Goal: Task Accomplishment & Management: Use online tool/utility

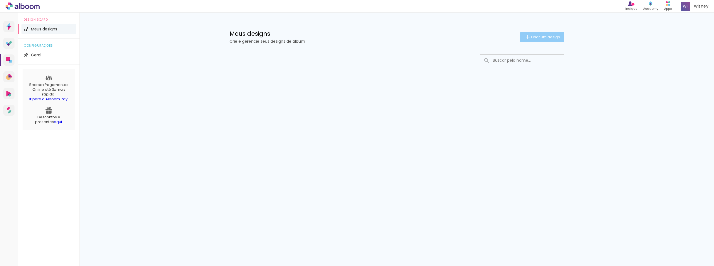
click at [535, 37] on span "Criar um design" at bounding box center [545, 37] width 29 height 4
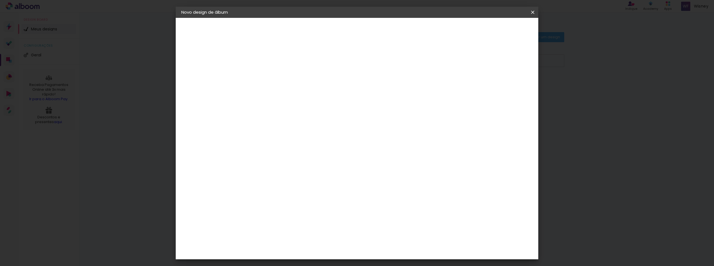
click at [273, 77] on input at bounding box center [273, 75] width 0 height 9
type input "[PERSON_NAME]"
type paper-input "[PERSON_NAME]"
click at [0, 0] on slot "Avançar" at bounding box center [0, 0] width 0 height 0
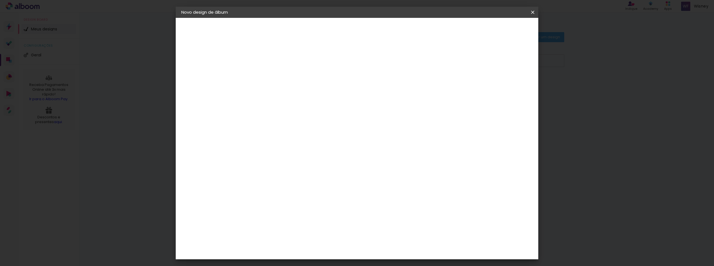
click at [297, 154] on div "DreambooksPro" at bounding box center [287, 156] width 36 height 4
click at [0, 0] on slot "Avançar" at bounding box center [0, 0] width 0 height 0
click at [294, 95] on input "text" at bounding box center [284, 97] width 22 height 9
click at [362, 93] on paper-item "Álbum" at bounding box center [394, 92] width 112 height 11
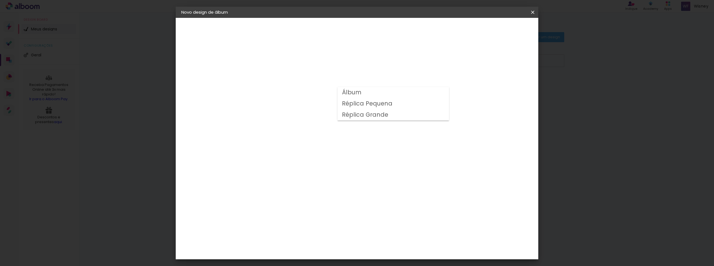
type input "Álbum"
click at [310, 105] on span "22 × 15" at bounding box center [297, 106] width 26 height 11
click at [310, 134] on span "22 × 15" at bounding box center [297, 134] width 26 height 11
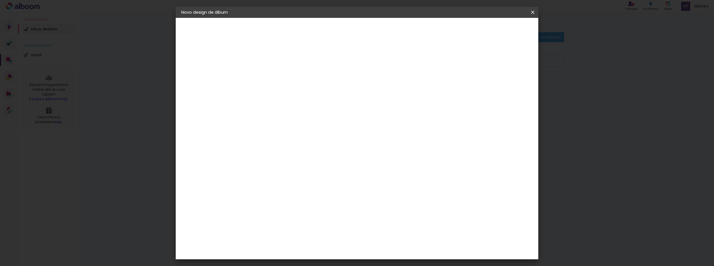
click at [280, 134] on iron-icon at bounding box center [278, 135] width 4 height 4
click at [310, 211] on span "20 × 30" at bounding box center [297, 216] width 26 height 11
click at [0, 0] on slot "Avançar" at bounding box center [0, 0] width 0 height 0
click at [465, 29] on span "Iniciar design" at bounding box center [452, 30] width 25 height 4
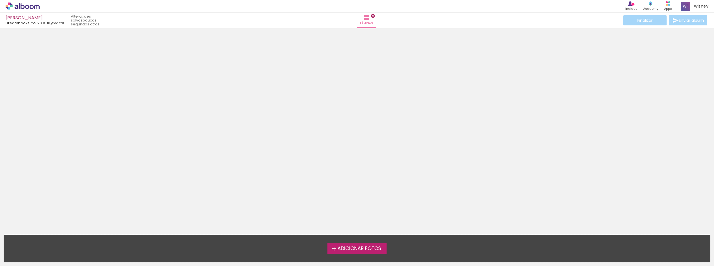
click at [370, 245] on label "Adicionar Fotos" at bounding box center [357, 248] width 59 height 11
click at [0, 0] on input "file" at bounding box center [0, 0] width 0 height 0
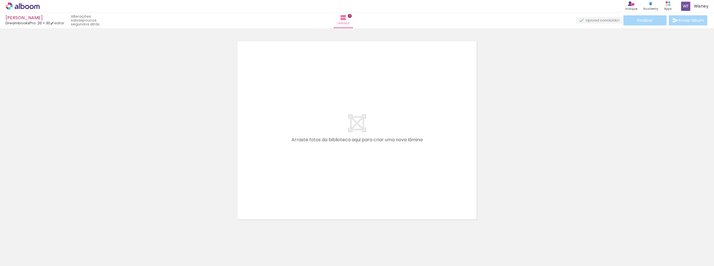
scroll to position [7, 0]
click at [356, 120] on quentale-layouter at bounding box center [357, 129] width 246 height 185
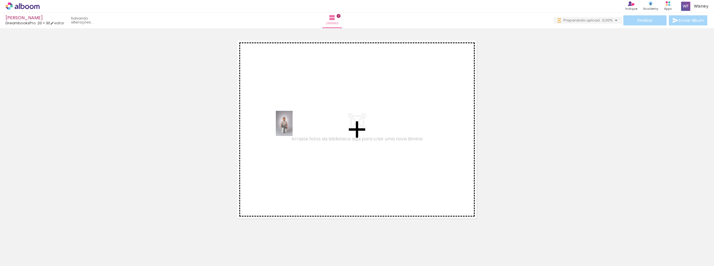
drag, startPoint x: 59, startPoint y: 248, endPoint x: 293, endPoint y: 127, distance: 263.5
click at [293, 127] on quentale-workspace at bounding box center [357, 133] width 714 height 266
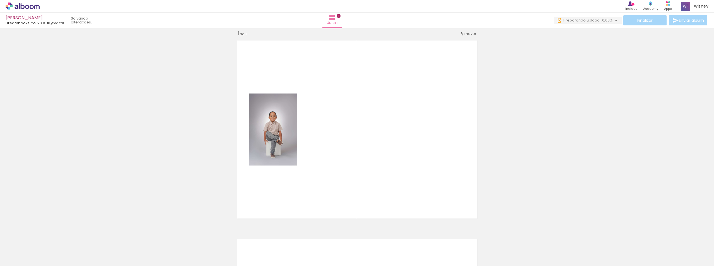
scroll to position [7, 0]
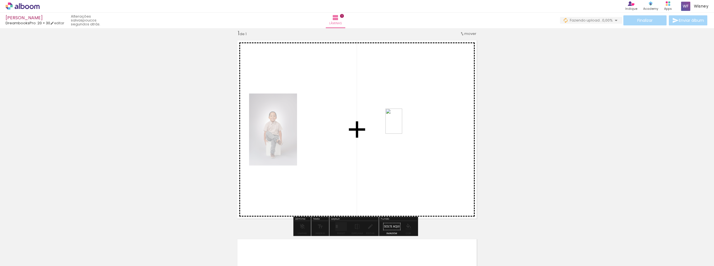
drag, startPoint x: 93, startPoint y: 249, endPoint x: 402, endPoint y: 125, distance: 333.5
click at [402, 125] on quentale-workspace at bounding box center [357, 133] width 714 height 266
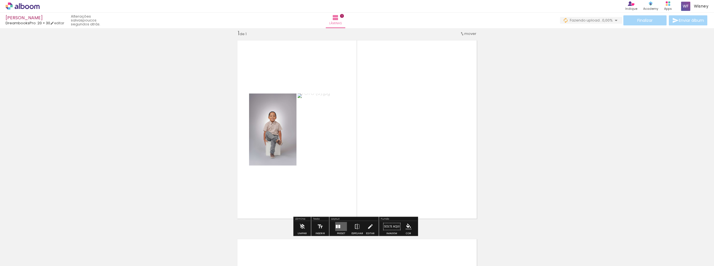
click at [286, 126] on quentale-photo at bounding box center [272, 129] width 47 height 72
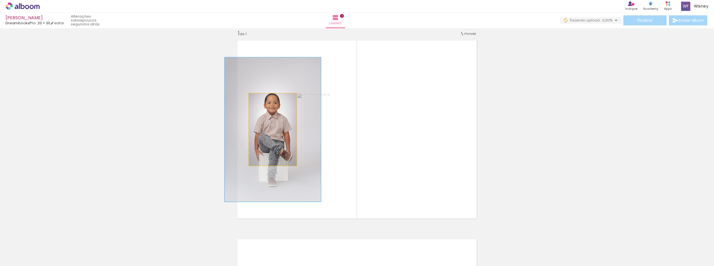
drag, startPoint x: 260, startPoint y: 100, endPoint x: 292, endPoint y: 99, distance: 32.1
type paper-slider "200"
click at [292, 99] on quentale-photo at bounding box center [272, 129] width 47 height 72
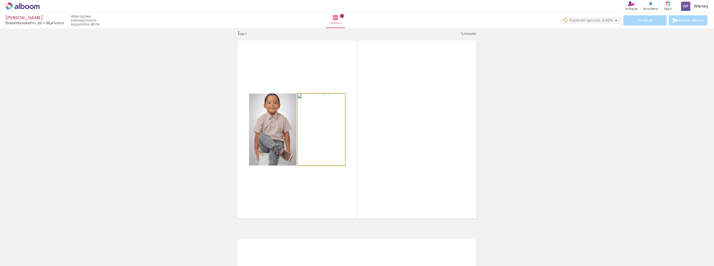
click at [326, 129] on quentale-photo at bounding box center [321, 129] width 47 height 72
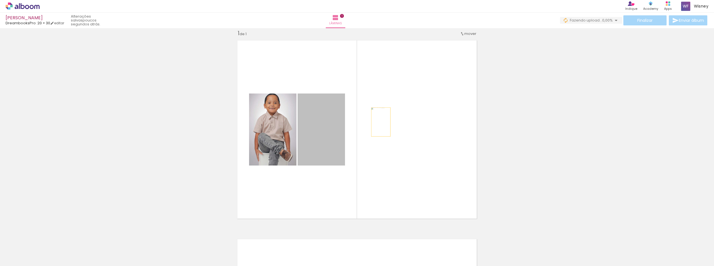
drag, startPoint x: 326, startPoint y: 129, endPoint x: 381, endPoint y: 122, distance: 55.5
click at [381, 122] on quentale-layouter at bounding box center [357, 129] width 246 height 185
drag, startPoint x: 323, startPoint y: 131, endPoint x: 441, endPoint y: 138, distance: 118.3
click at [441, 138] on quentale-layouter at bounding box center [357, 129] width 246 height 185
drag, startPoint x: 330, startPoint y: 138, endPoint x: 324, endPoint y: 183, distance: 45.1
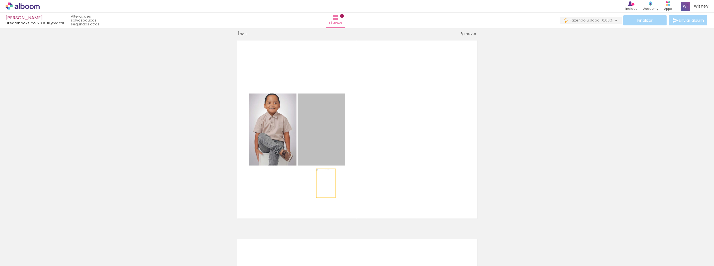
click at [324, 183] on quentale-layouter at bounding box center [357, 129] width 246 height 185
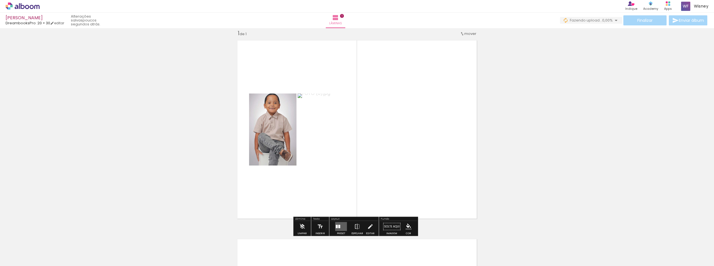
click at [268, 132] on quentale-photo at bounding box center [272, 129] width 47 height 72
click at [317, 117] on quentale-photo at bounding box center [321, 129] width 47 height 72
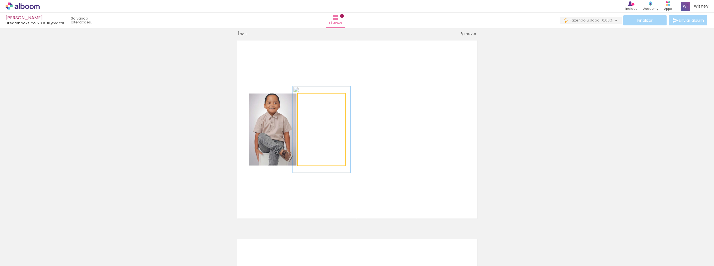
click at [315, 98] on div at bounding box center [322, 99] width 22 height 9
drag, startPoint x: 316, startPoint y: 98, endPoint x: 302, endPoint y: 98, distance: 14.5
type paper-slider "100"
click at [302, 98] on div at bounding box center [318, 99] width 39 height 8
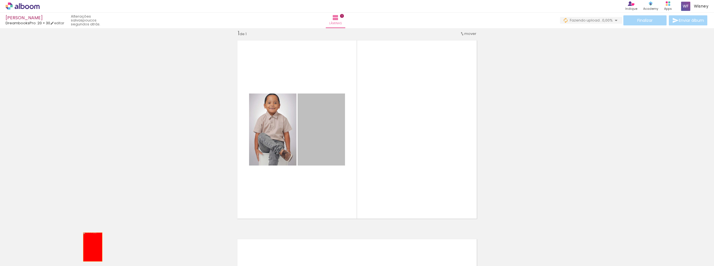
drag, startPoint x: 342, startPoint y: 164, endPoint x: 91, endPoint y: 247, distance: 264.8
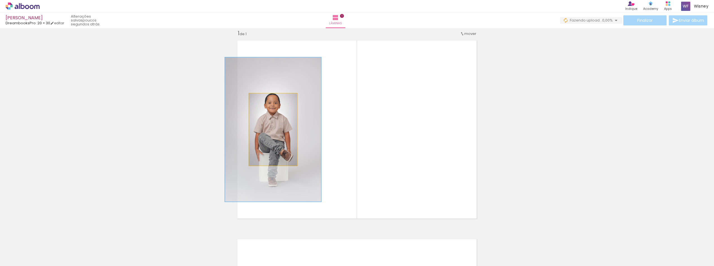
click at [282, 135] on quentale-photo at bounding box center [273, 129] width 48 height 72
drag, startPoint x: 269, startPoint y: 102, endPoint x: 286, endPoint y: 105, distance: 17.1
type paper-slider "200"
click at [283, 104] on div at bounding box center [273, 99] width 22 height 9
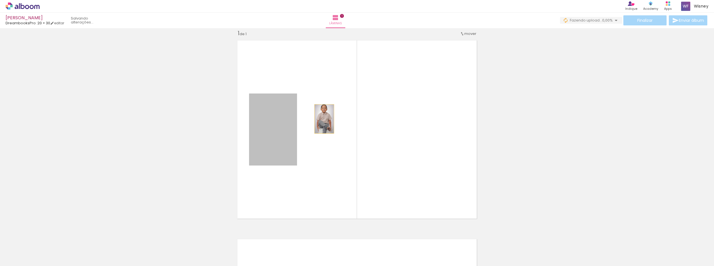
drag, startPoint x: 290, startPoint y: 128, endPoint x: 322, endPoint y: 119, distance: 33.5
click at [322, 119] on quentale-layouter at bounding box center [357, 129] width 246 height 185
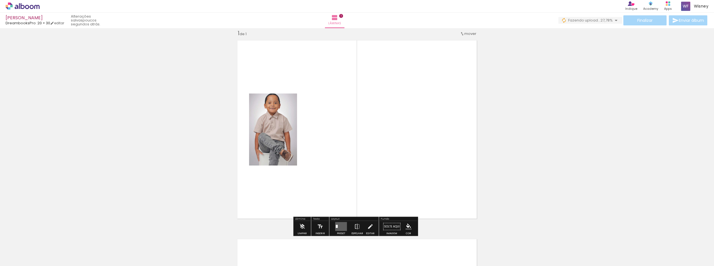
click at [280, 135] on quentale-photo at bounding box center [273, 129] width 48 height 72
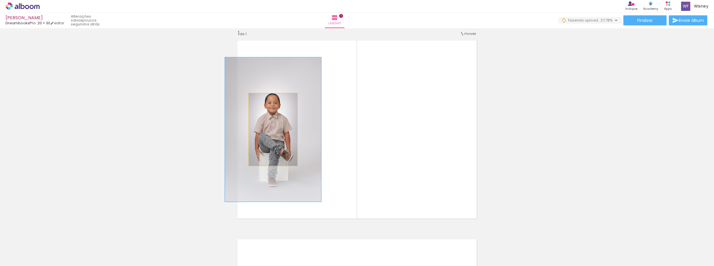
click at [280, 135] on quentale-photo at bounding box center [273, 129] width 48 height 72
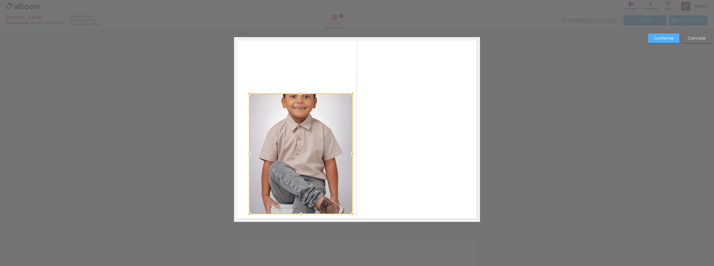
drag, startPoint x: 295, startPoint y: 165, endPoint x: 351, endPoint y: 214, distance: 73.8
click at [351, 214] on div at bounding box center [352, 213] width 11 height 11
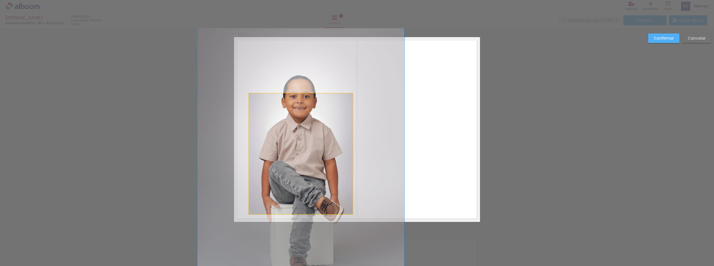
click at [254, 104] on quentale-photo at bounding box center [301, 153] width 104 height 121
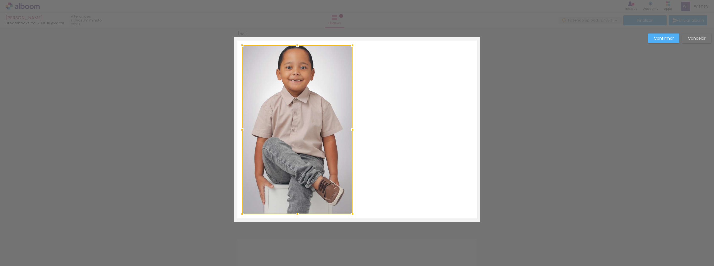
drag, startPoint x: 246, startPoint y: 92, endPoint x: 239, endPoint y: 44, distance: 48.8
click at [239, 44] on div at bounding box center [242, 45] width 11 height 11
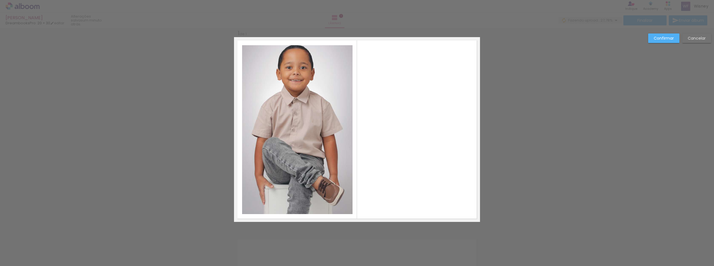
click at [331, 200] on quentale-photo at bounding box center [297, 129] width 111 height 169
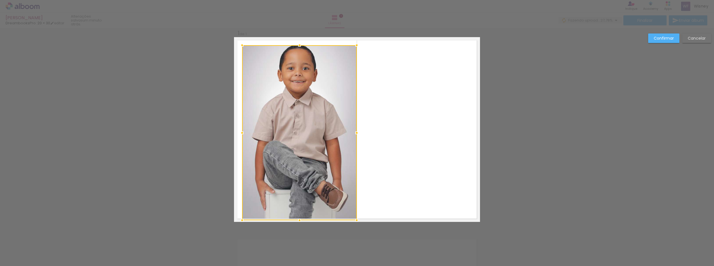
drag, startPoint x: 352, startPoint y: 216, endPoint x: 356, endPoint y: 220, distance: 6.3
click at [356, 220] on div at bounding box center [356, 220] width 11 height 11
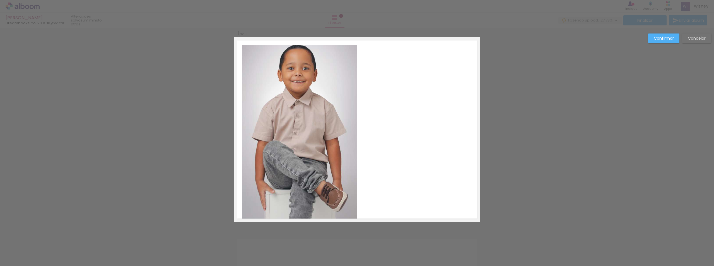
click at [244, 53] on quentale-photo at bounding box center [299, 132] width 115 height 175
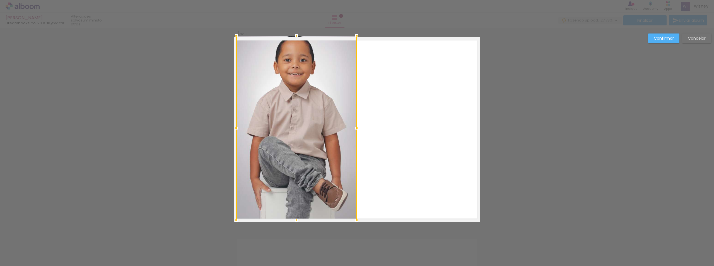
drag, startPoint x: 239, startPoint y: 45, endPoint x: 234, endPoint y: 38, distance: 9.3
click at [234, 38] on div at bounding box center [236, 35] width 11 height 11
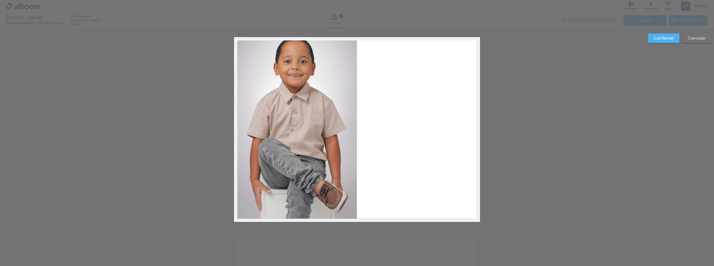
click at [290, 96] on quentale-photo at bounding box center [296, 129] width 121 height 184
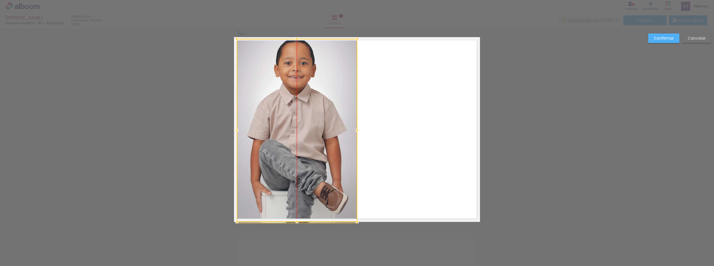
drag, startPoint x: 290, startPoint y: 96, endPoint x: 293, endPoint y: 114, distance: 18.1
click at [293, 114] on div at bounding box center [297, 130] width 121 height 183
click at [301, 102] on div at bounding box center [297, 130] width 121 height 183
drag, startPoint x: 301, startPoint y: 94, endPoint x: 297, endPoint y: 128, distance: 33.7
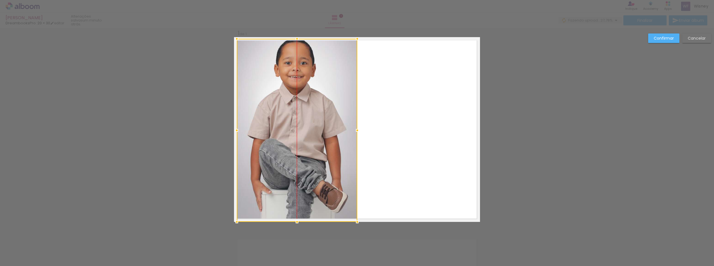
click at [297, 128] on div at bounding box center [297, 130] width 121 height 183
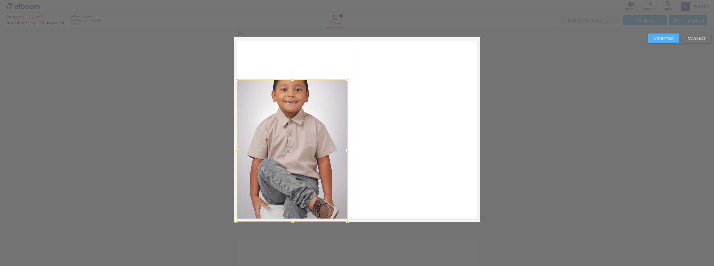
drag, startPoint x: 356, startPoint y: 40, endPoint x: 351, endPoint y: 48, distance: 9.3
click at [351, 48] on album-spread "1 de 1" at bounding box center [357, 129] width 246 height 185
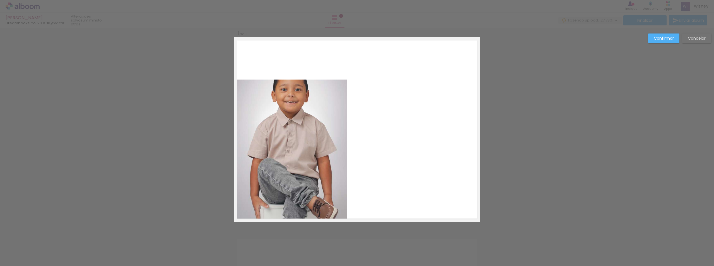
click at [302, 91] on quentale-photo at bounding box center [292, 151] width 111 height 142
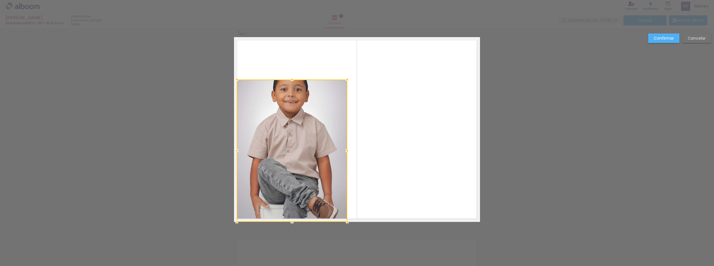
click at [302, 91] on div at bounding box center [292, 151] width 111 height 142
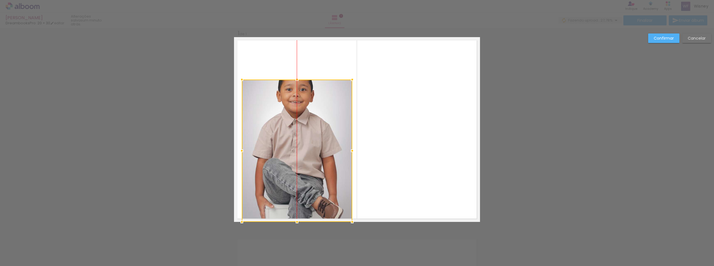
drag, startPoint x: 301, startPoint y: 119, endPoint x: 302, endPoint y: 145, distance: 26.0
click at [302, 145] on div at bounding box center [297, 151] width 111 height 142
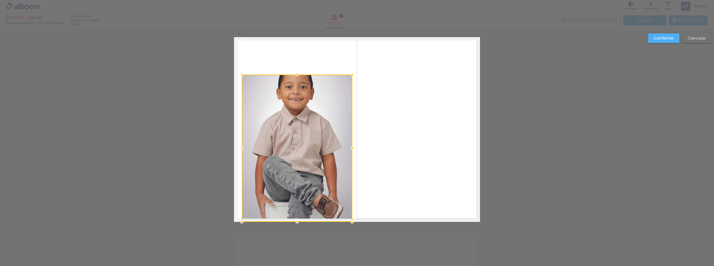
drag, startPoint x: 298, startPoint y: 80, endPoint x: 307, endPoint y: -2, distance: 82.0
click at [307, 0] on html "link( href="../../bower_components/polymer/polymer.html" rel="import" ) picture…" at bounding box center [357, 133] width 714 height 266
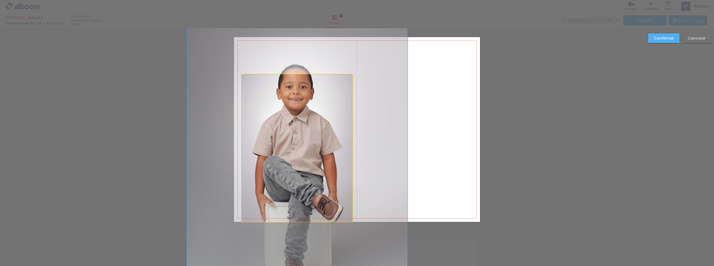
click at [335, 91] on quentale-photo at bounding box center [297, 148] width 111 height 147
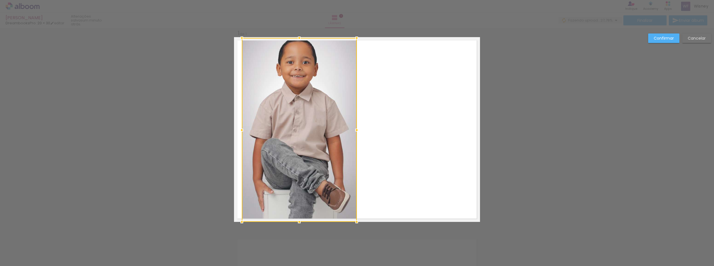
drag, startPoint x: 350, startPoint y: 77, endPoint x: 355, endPoint y: 79, distance: 5.1
click at [355, 79] on div at bounding box center [299, 130] width 115 height 184
click at [426, 101] on quentale-layouter at bounding box center [357, 129] width 246 height 185
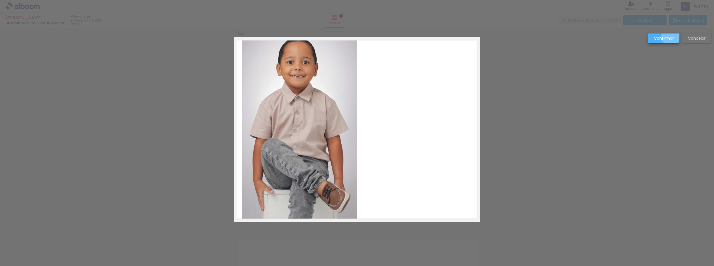
click at [0, 0] on slot "Confirmar" at bounding box center [0, 0] width 0 height 0
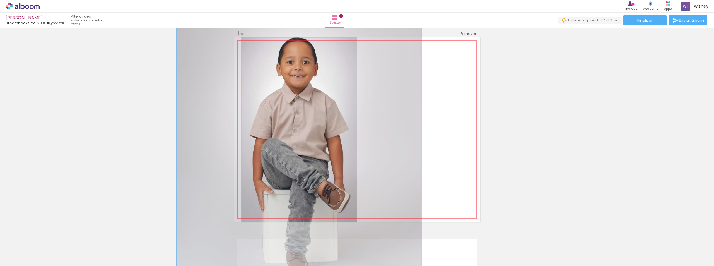
click at [314, 143] on quentale-photo at bounding box center [299, 130] width 115 height 184
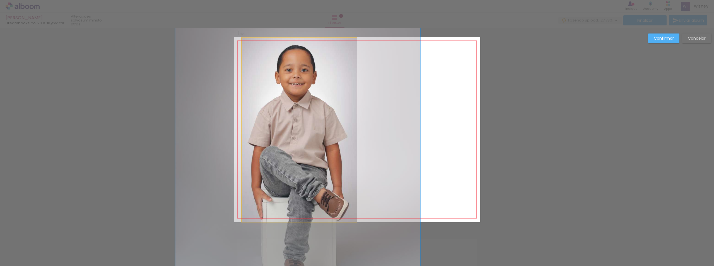
drag, startPoint x: 310, startPoint y: 131, endPoint x: 308, endPoint y: 139, distance: 7.9
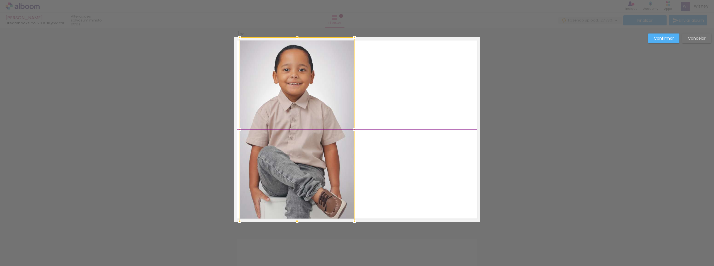
drag, startPoint x: 305, startPoint y: 147, endPoint x: 310, endPoint y: 137, distance: 10.4
click at [310, 137] on div at bounding box center [297, 129] width 115 height 184
click at [303, 135] on div at bounding box center [297, 129] width 115 height 184
drag, startPoint x: 303, startPoint y: 135, endPoint x: 305, endPoint y: 129, distance: 5.9
click at [305, 129] on div at bounding box center [297, 129] width 115 height 184
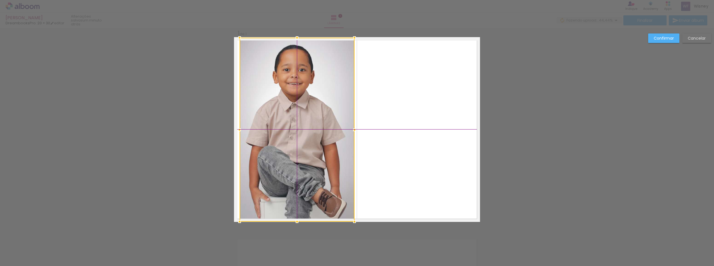
drag, startPoint x: 305, startPoint y: 87, endPoint x: 308, endPoint y: 81, distance: 6.4
click at [308, 81] on div at bounding box center [297, 130] width 115 height 184
click at [222, 71] on div "Confirmar Cancelar" at bounding box center [357, 226] width 714 height 411
click at [0, 0] on slot "Confirmar" at bounding box center [0, 0] width 0 height 0
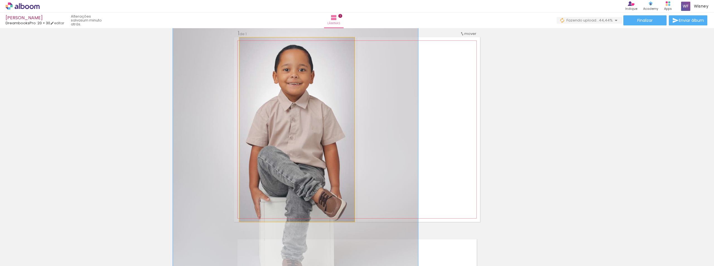
click at [248, 169] on quentale-photo at bounding box center [297, 130] width 115 height 184
click at [244, 215] on quentale-photo at bounding box center [297, 130] width 115 height 184
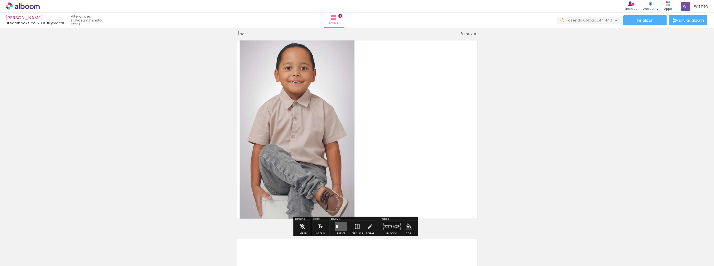
click at [579, 172] on div "Inserir lâmina 1 de 1" at bounding box center [357, 222] width 714 height 398
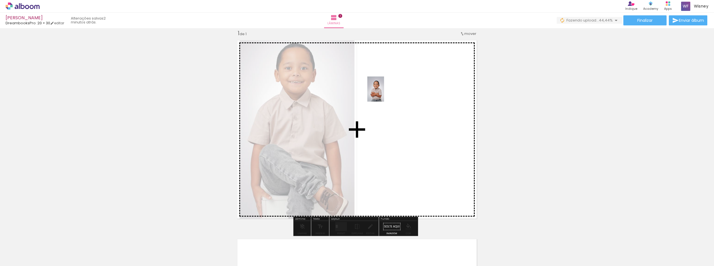
drag, startPoint x: 88, startPoint y: 253, endPoint x: 384, endPoint y: 93, distance: 337.1
click at [384, 93] on quentale-workspace at bounding box center [357, 133] width 714 height 266
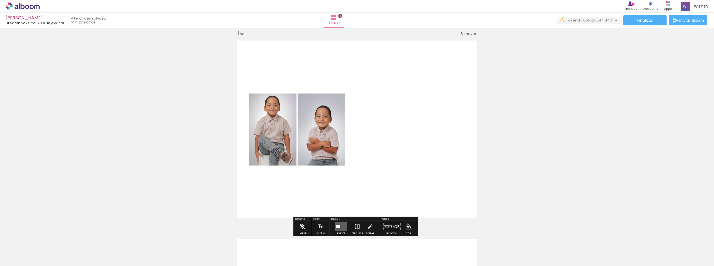
click at [498, 167] on div "Inserir lâmina 1 de 1" at bounding box center [357, 222] width 714 height 398
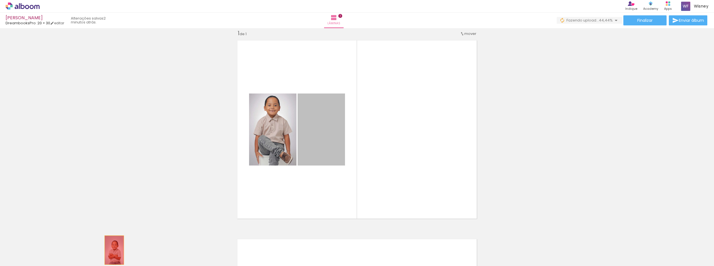
drag, startPoint x: 315, startPoint y: 130, endPoint x: 87, endPoint y: 251, distance: 257.2
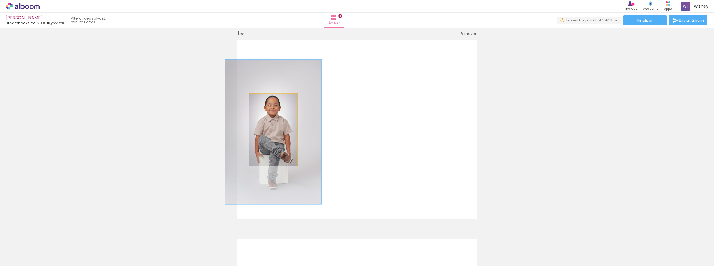
click at [270, 139] on quentale-photo at bounding box center [273, 129] width 48 height 72
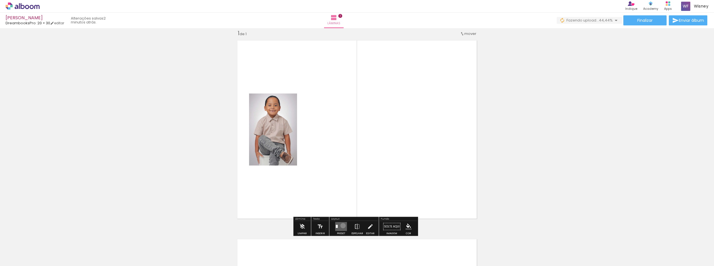
click at [342, 225] on quentale-layouter at bounding box center [341, 226] width 12 height 9
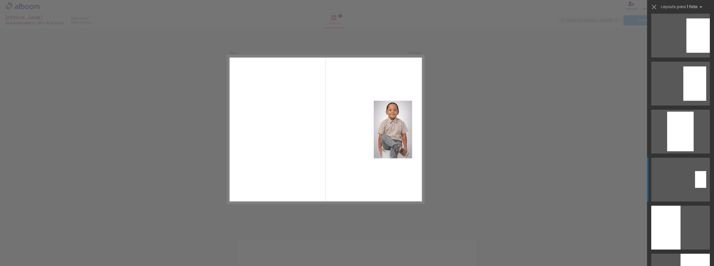
scroll to position [195, 0]
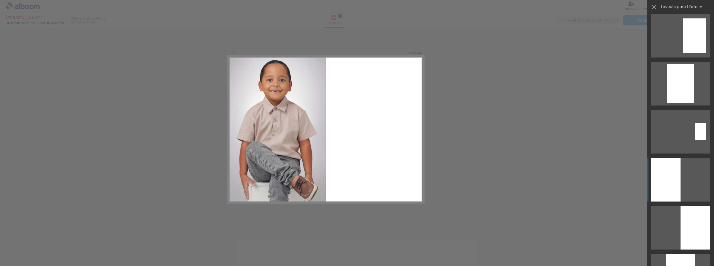
click at [659, 182] on div at bounding box center [666, 180] width 29 height 44
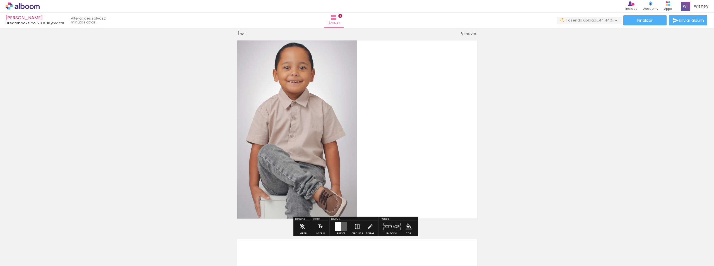
click at [380, 176] on quentale-layouter at bounding box center [357, 129] width 246 height 185
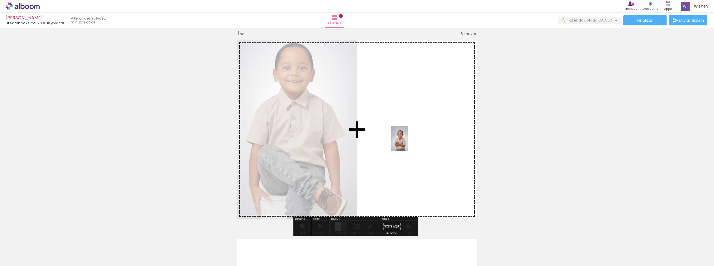
drag, startPoint x: 85, startPoint y: 253, endPoint x: 408, endPoint y: 143, distance: 341.3
click at [408, 143] on quentale-workspace at bounding box center [357, 133] width 714 height 266
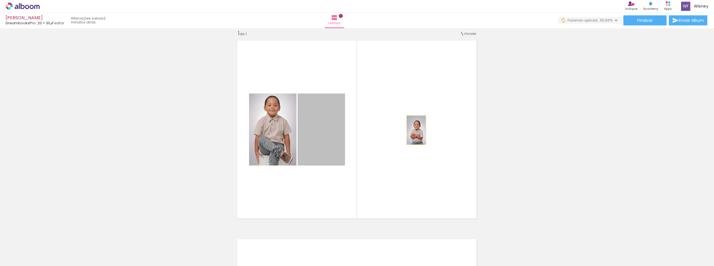
drag, startPoint x: 325, startPoint y: 140, endPoint x: 417, endPoint y: 130, distance: 92.1
click at [417, 130] on quentale-layouter at bounding box center [357, 129] width 246 height 185
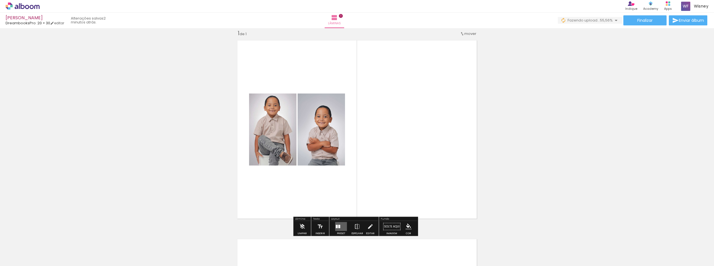
click at [342, 224] on quentale-layouter at bounding box center [341, 226] width 12 height 9
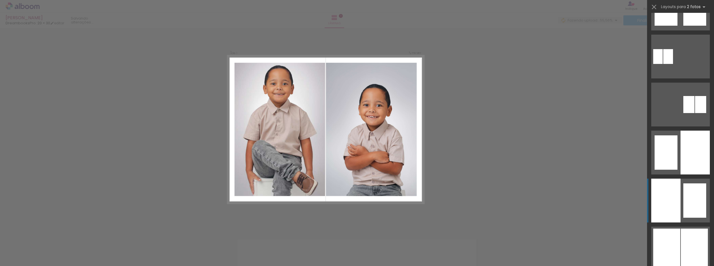
scroll to position [279, 0]
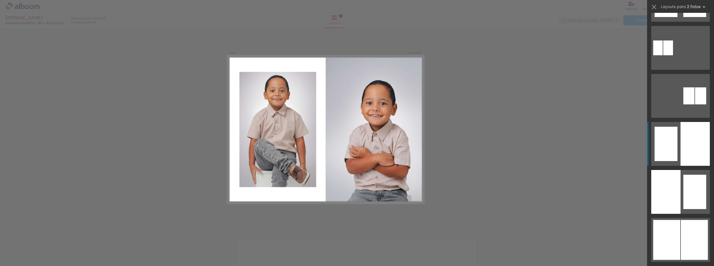
click at [691, 150] on div at bounding box center [695, 144] width 29 height 44
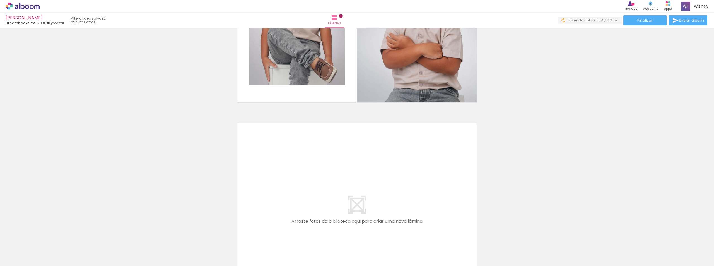
scroll to position [147, 0]
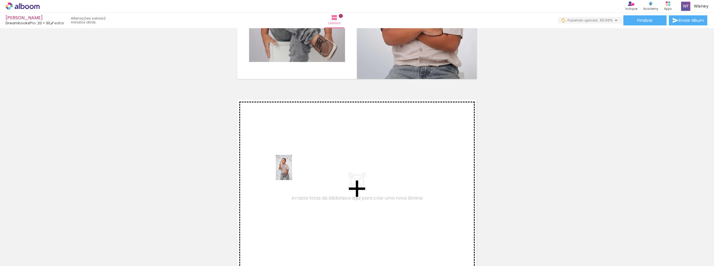
drag, startPoint x: 126, startPoint y: 249, endPoint x: 293, endPoint y: 172, distance: 183.8
click at [293, 172] on quentale-workspace at bounding box center [357, 133] width 714 height 266
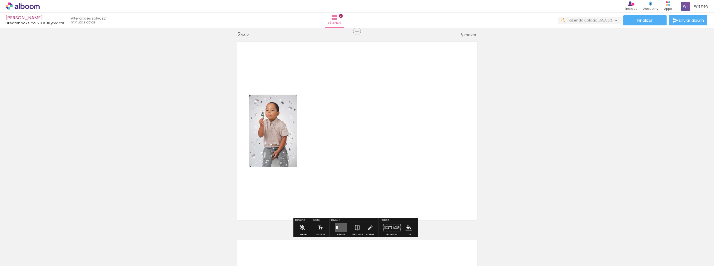
scroll to position [206, 0]
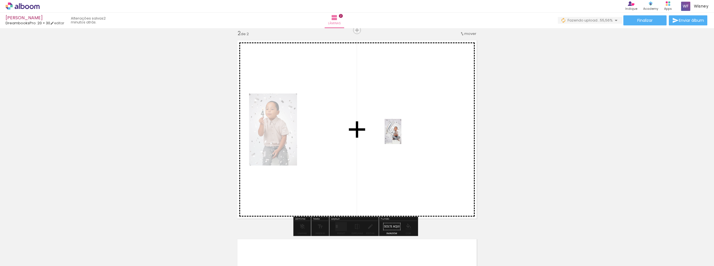
drag, startPoint x: 184, startPoint y: 252, endPoint x: 403, endPoint y: 136, distance: 247.6
click at [403, 136] on quentale-workspace at bounding box center [357, 133] width 714 height 266
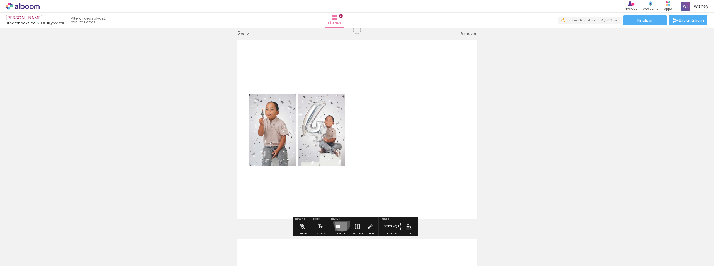
click at [341, 223] on quentale-layouter at bounding box center [341, 226] width 12 height 9
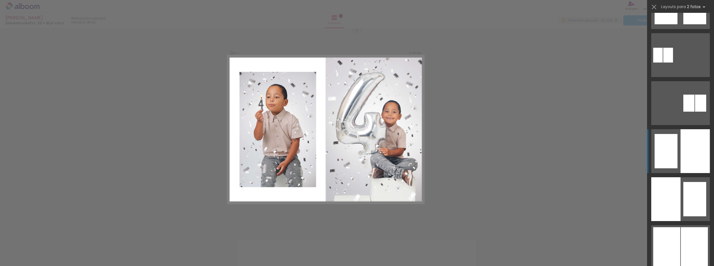
scroll to position [279, 0]
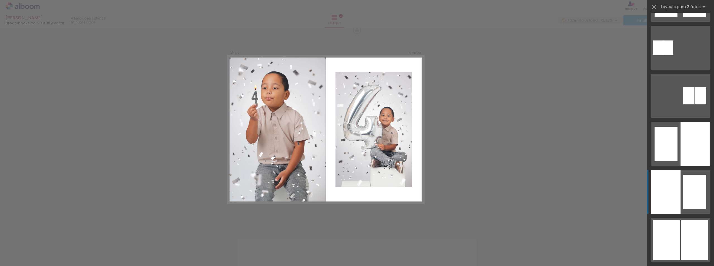
click at [676, 209] on div at bounding box center [666, 192] width 29 height 44
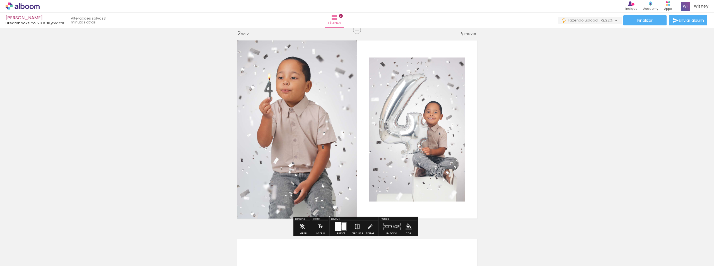
click at [342, 227] on div at bounding box center [344, 227] width 4 height 8
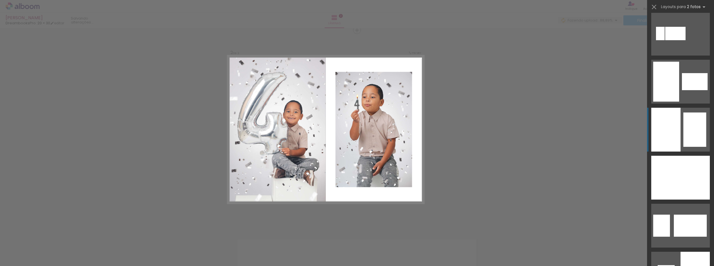
scroll to position [1898, 0]
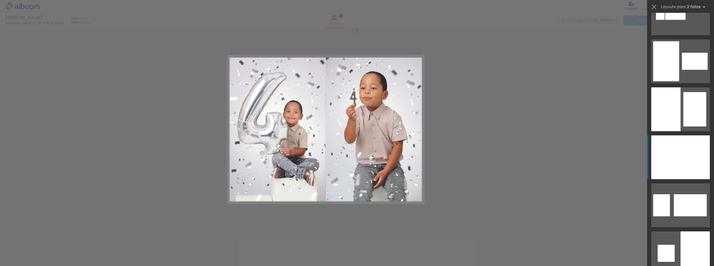
click at [677, 169] on div at bounding box center [666, 157] width 29 height 44
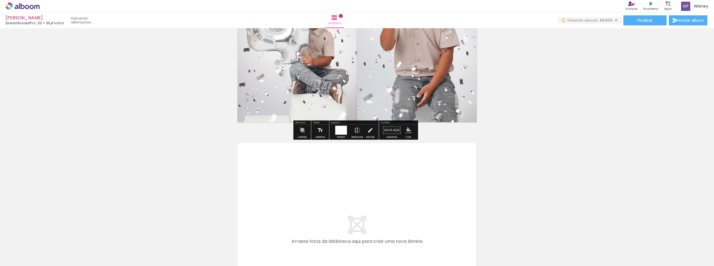
scroll to position [307, 0]
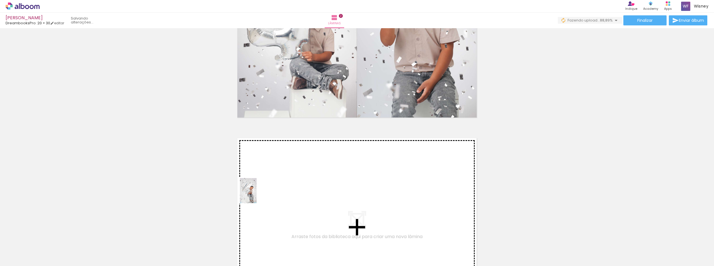
drag, startPoint x: 249, startPoint y: 249, endPoint x: 256, endPoint y: 195, distance: 54.7
click at [256, 195] on quentale-workspace at bounding box center [357, 133] width 714 height 266
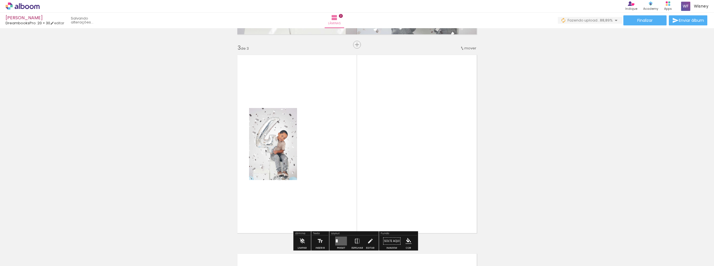
scroll to position [405, 0]
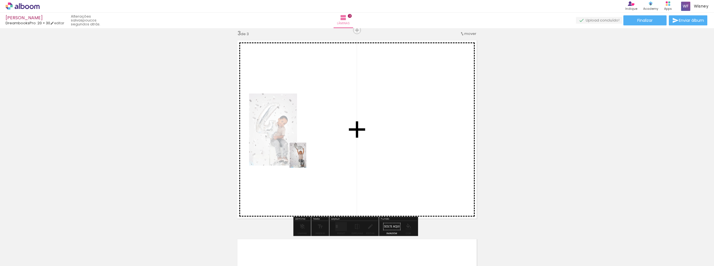
drag, startPoint x: 280, startPoint y: 249, endPoint x: 306, endPoint y: 159, distance: 93.6
click at [306, 159] on quentale-workspace at bounding box center [357, 133] width 714 height 266
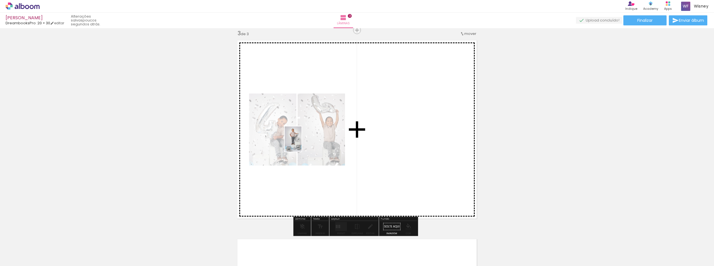
drag, startPoint x: 345, startPoint y: 256, endPoint x: 302, endPoint y: 143, distance: 121.0
click at [302, 143] on quentale-workspace at bounding box center [357, 133] width 714 height 266
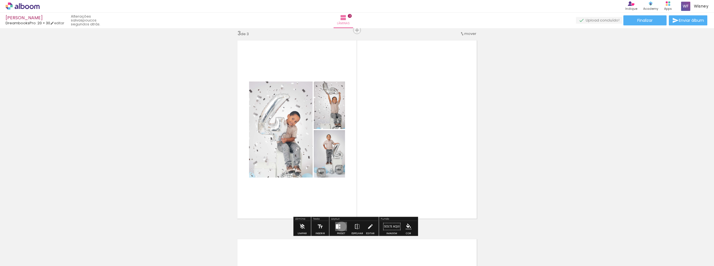
click at [340, 226] on quentale-layouter at bounding box center [341, 226] width 12 height 9
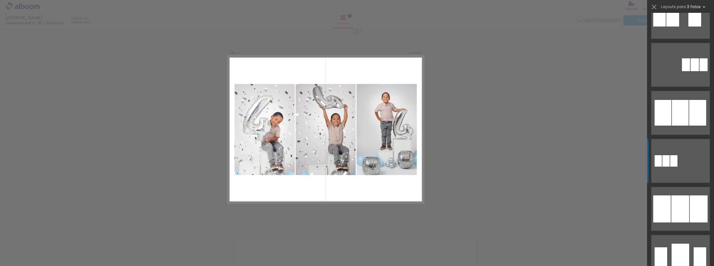
scroll to position [363, 0]
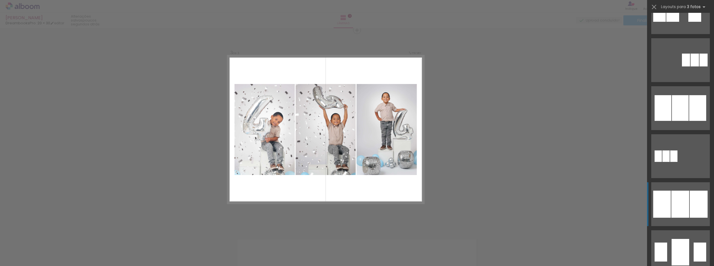
click at [680, 216] on div at bounding box center [681, 204] width 18 height 27
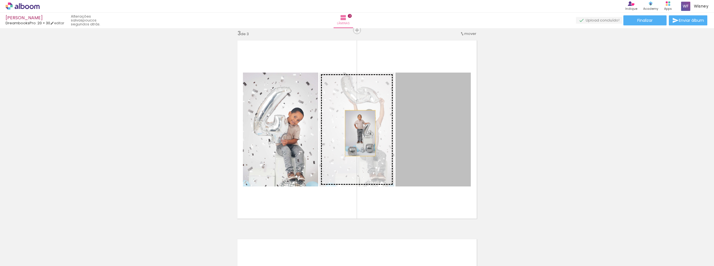
drag, startPoint x: 435, startPoint y: 145, endPoint x: 358, endPoint y: 133, distance: 77.9
click at [0, 0] on slot at bounding box center [0, 0] width 0 height 0
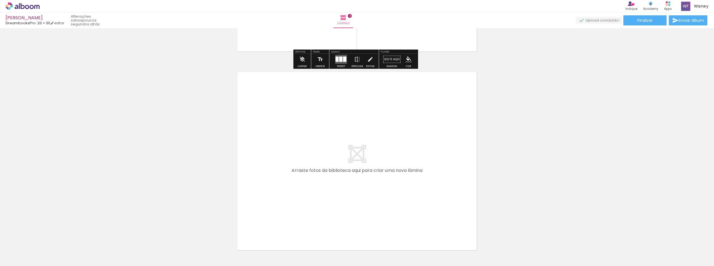
scroll to position [572, 0]
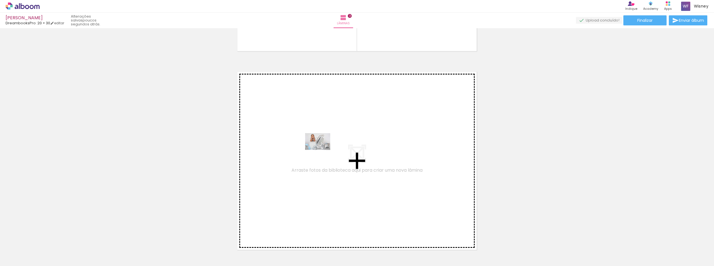
drag, startPoint x: 400, startPoint y: 248, endPoint x: 322, endPoint y: 150, distance: 125.1
click at [322, 150] on quentale-workspace at bounding box center [357, 133] width 714 height 266
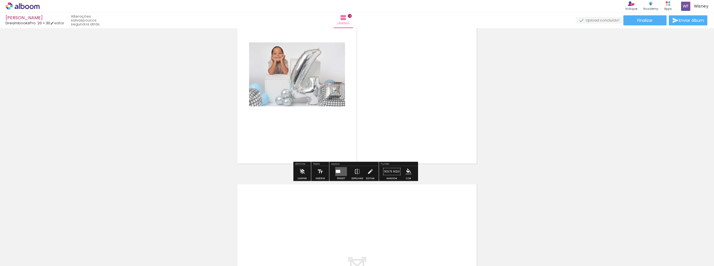
scroll to position [631, 0]
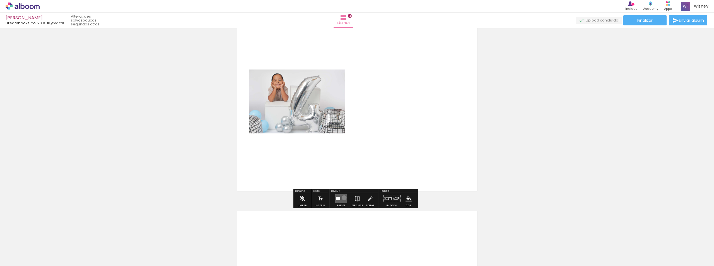
click at [343, 198] on quentale-layouter at bounding box center [341, 198] width 12 height 9
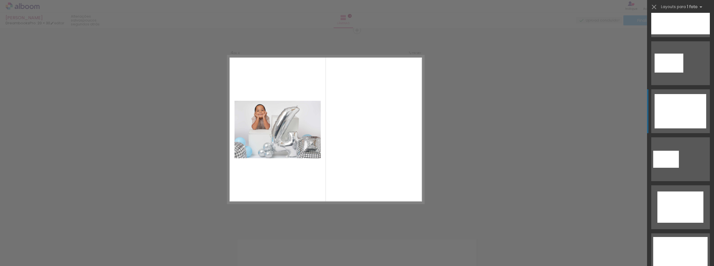
scroll to position [167, 0]
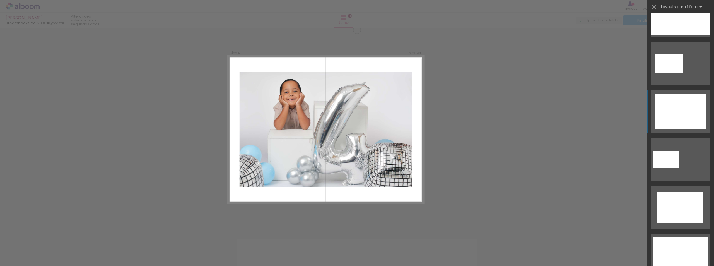
click at [682, 102] on div at bounding box center [681, 111] width 52 height 34
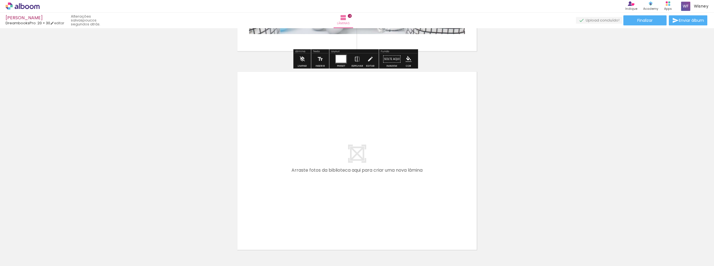
scroll to position [799, 0]
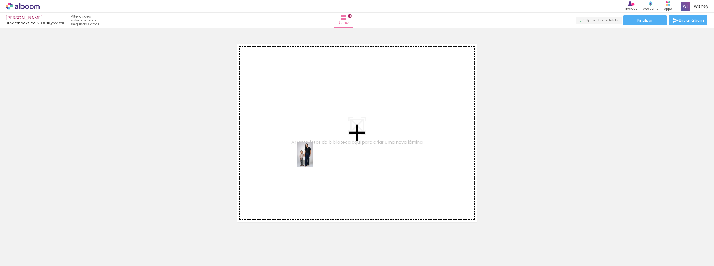
drag, startPoint x: 497, startPoint y: 254, endPoint x: 292, endPoint y: 152, distance: 229.4
click at [292, 152] on quentale-workspace at bounding box center [357, 133] width 714 height 266
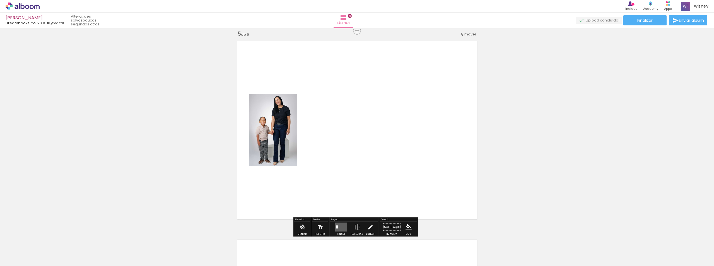
scroll to position [802, 0]
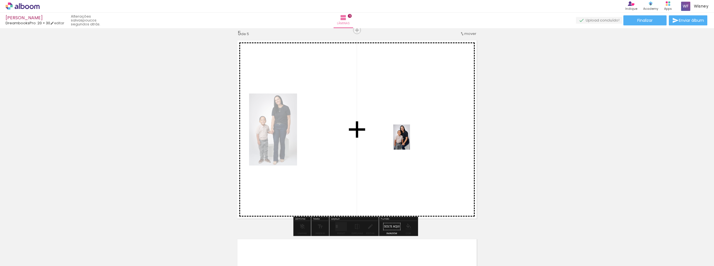
drag, startPoint x: 462, startPoint y: 250, endPoint x: 410, endPoint y: 141, distance: 120.3
click at [410, 141] on quentale-workspace at bounding box center [357, 133] width 714 height 266
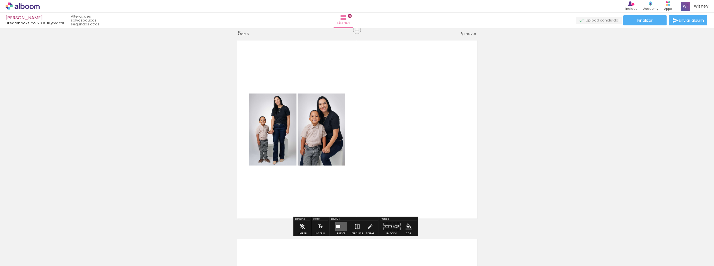
click at [341, 225] on quentale-layouter at bounding box center [341, 226] width 12 height 9
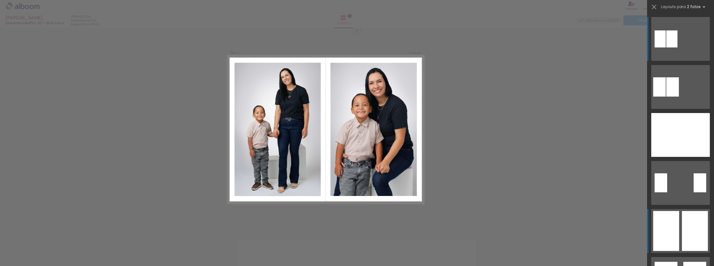
click at [684, 236] on div at bounding box center [695, 231] width 26 height 40
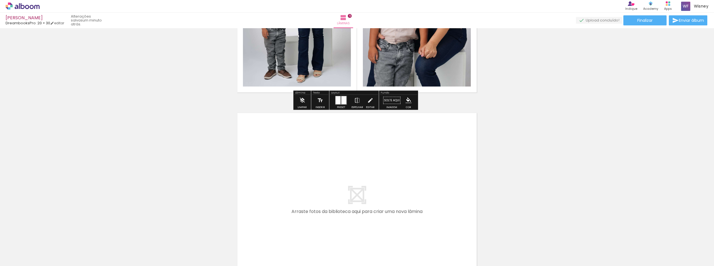
scroll to position [942, 0]
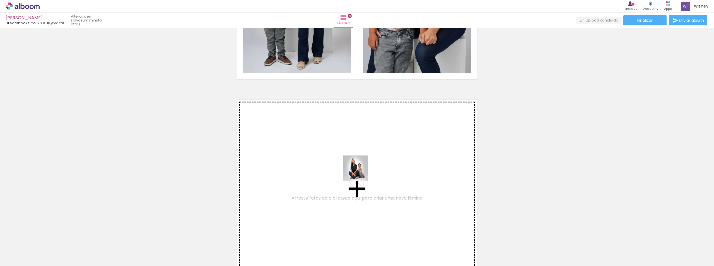
drag, startPoint x: 561, startPoint y: 255, endPoint x: 353, endPoint y: 166, distance: 226.5
click at [353, 166] on quentale-workspace at bounding box center [357, 133] width 714 height 266
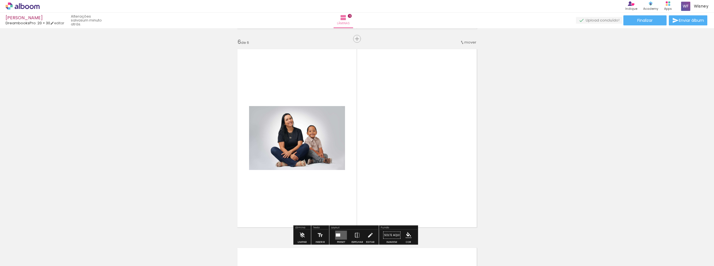
scroll to position [1001, 0]
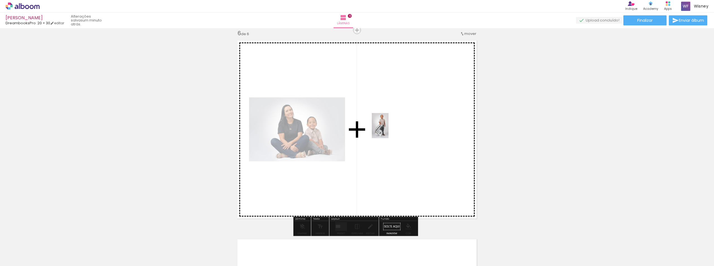
drag, startPoint x: 592, startPoint y: 242, endPoint x: 389, endPoint y: 130, distance: 232.6
click at [389, 130] on quentale-workspace at bounding box center [357, 133] width 714 height 266
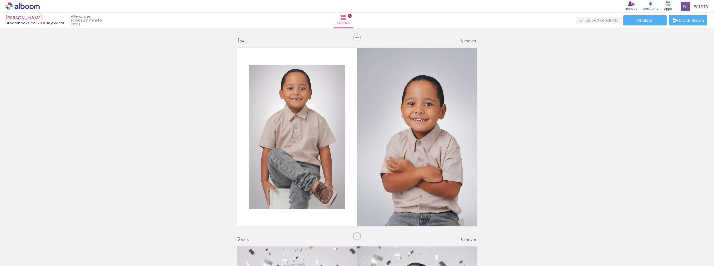
scroll to position [28, 0]
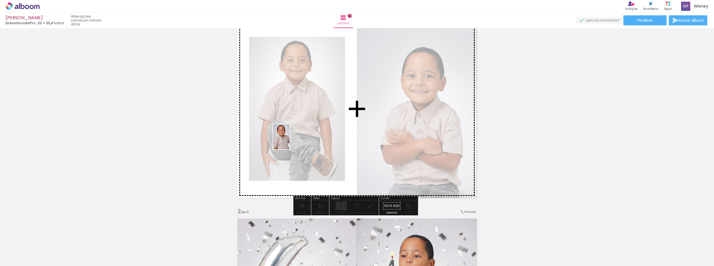
drag, startPoint x: 312, startPoint y: 252, endPoint x: 290, endPoint y: 141, distance: 113.5
click at [290, 141] on quentale-workspace at bounding box center [357, 133] width 714 height 266
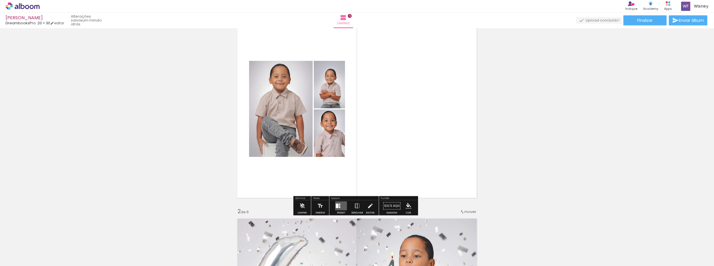
click at [278, 82] on quentale-photo at bounding box center [281, 109] width 64 height 96
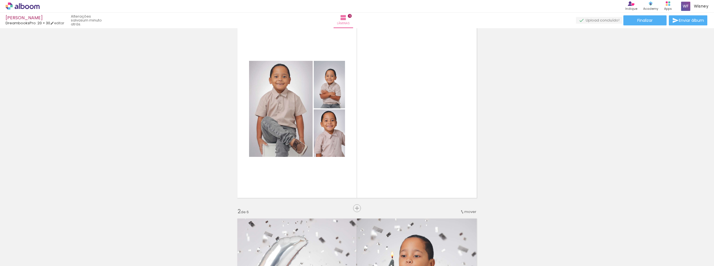
click at [47, 238] on iron-icon at bounding box center [44, 236] width 6 height 6
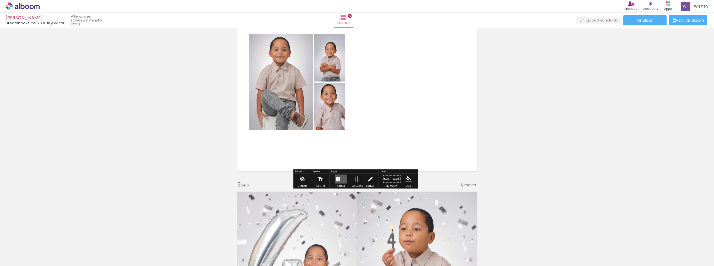
scroll to position [56, 0]
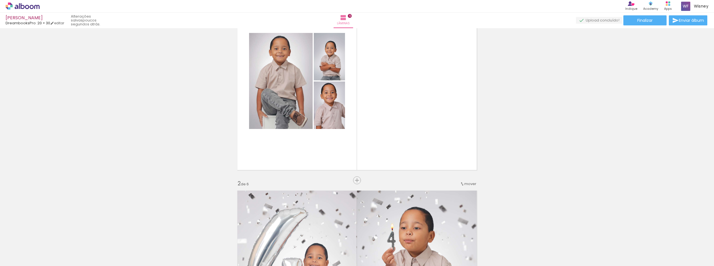
click at [45, 235] on iron-icon at bounding box center [44, 236] width 6 height 6
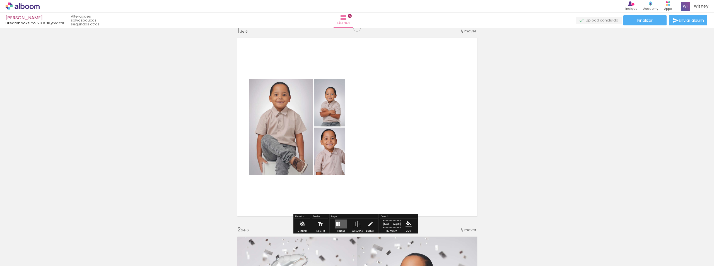
scroll to position [7, 0]
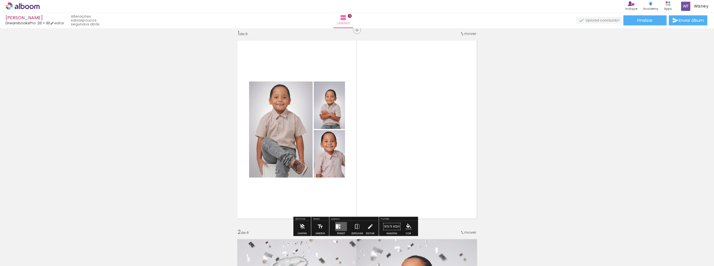
click at [60, 238] on div at bounding box center [56, 247] width 18 height 28
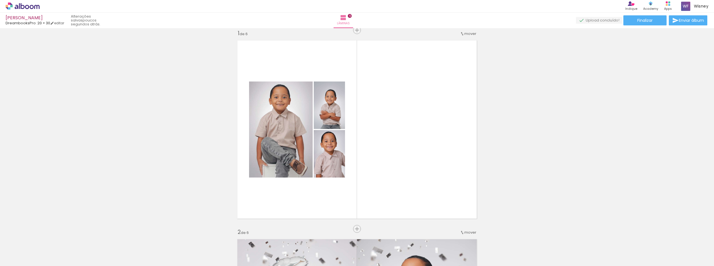
click at [47, 236] on iron-icon at bounding box center [44, 236] width 6 height 6
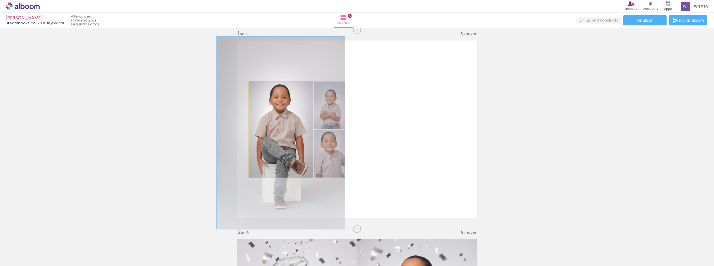
click at [274, 111] on quentale-photo at bounding box center [281, 129] width 64 height 96
click at [287, 147] on quentale-photo at bounding box center [281, 129] width 64 height 96
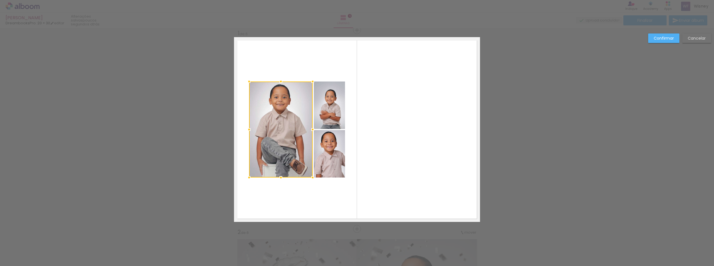
click at [701, 35] on paper-button "Cancelar" at bounding box center [697, 37] width 29 height 9
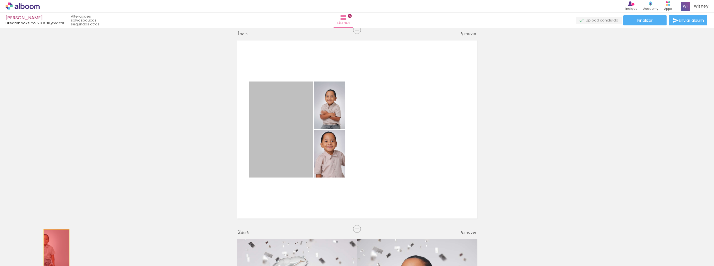
drag, startPoint x: 276, startPoint y: 165, endPoint x: 59, endPoint y: 246, distance: 232.0
click at [59, 246] on quentale-workspace at bounding box center [357, 133] width 714 height 266
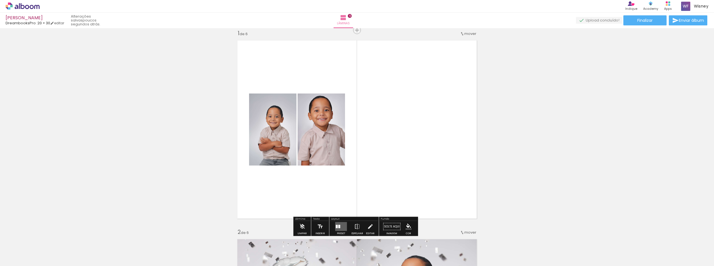
click at [337, 227] on quentale-layouter at bounding box center [341, 226] width 12 height 9
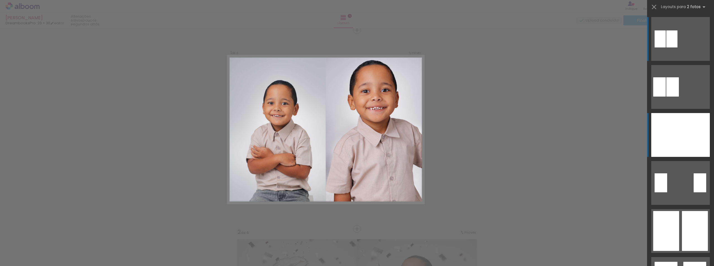
click at [677, 132] on div at bounding box center [666, 135] width 29 height 44
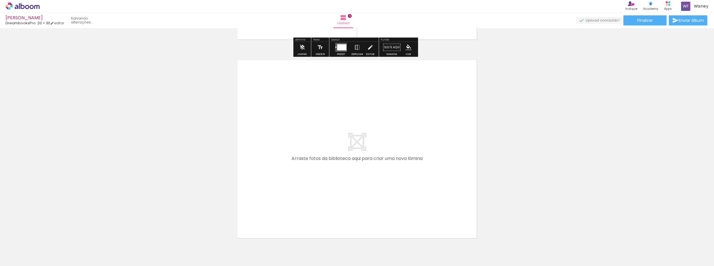
scroll to position [1210, 0]
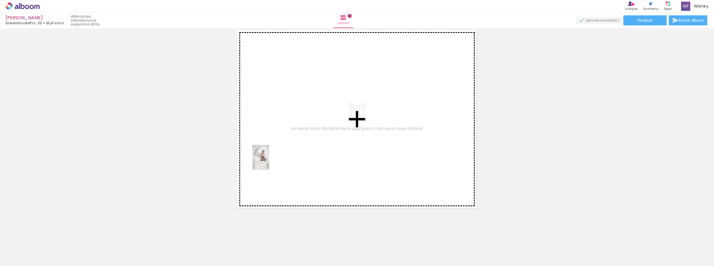
drag, startPoint x: 222, startPoint y: 249, endPoint x: 270, endPoint y: 161, distance: 99.5
click at [270, 161] on quentale-workspace at bounding box center [357, 133] width 714 height 266
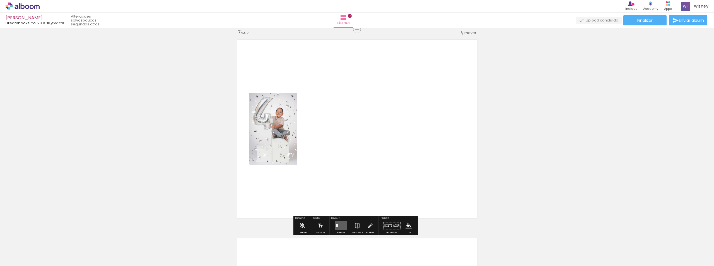
scroll to position [1199, 0]
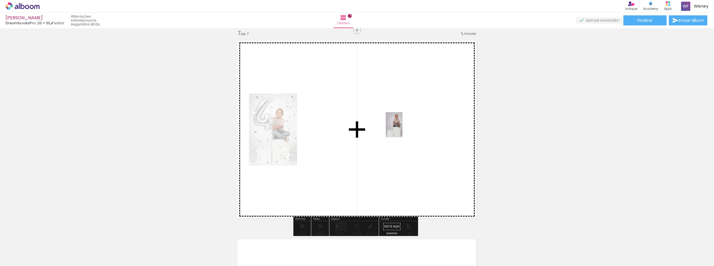
drag, startPoint x: 145, startPoint y: 248, endPoint x: 403, endPoint y: 129, distance: 284.4
click at [403, 129] on quentale-workspace at bounding box center [357, 133] width 714 height 266
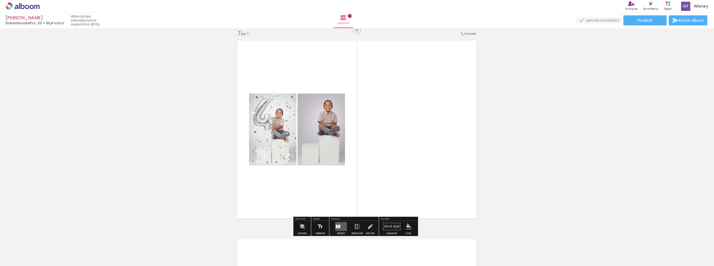
click at [341, 225] on quentale-layouter at bounding box center [341, 226] width 12 height 9
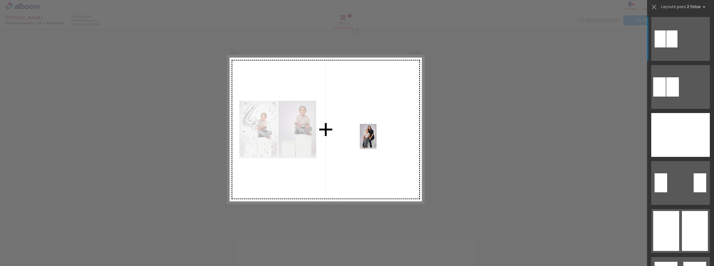
drag, startPoint x: 434, startPoint y: 256, endPoint x: 377, endPoint y: 141, distance: 128.3
click at [377, 141] on quentale-workspace at bounding box center [357, 133] width 714 height 266
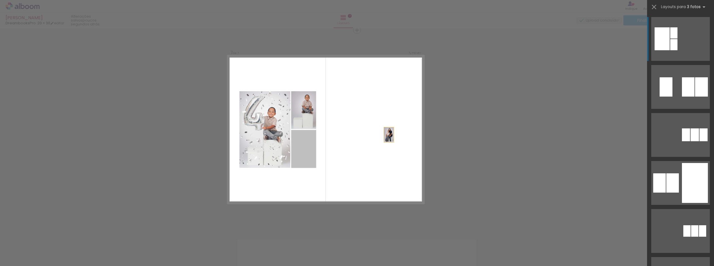
drag, startPoint x: 302, startPoint y: 147, endPoint x: 408, endPoint y: 131, distance: 107.2
click at [408, 131] on quentale-layouter at bounding box center [325, 130] width 197 height 148
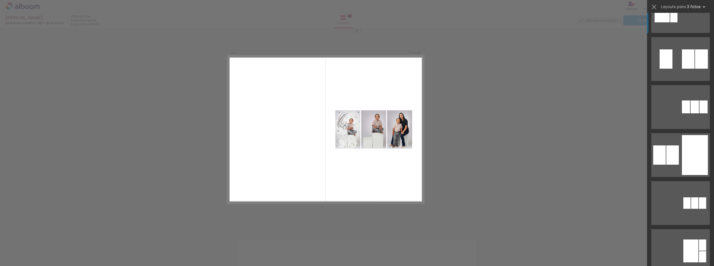
scroll to position [0, 0]
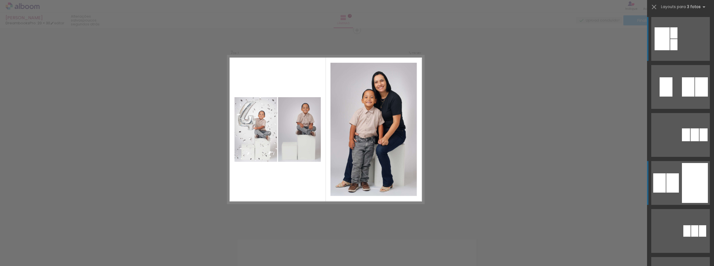
click at [684, 183] on div at bounding box center [695, 183] width 26 height 40
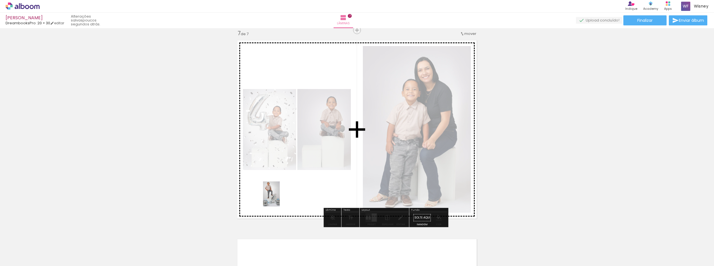
drag, startPoint x: 371, startPoint y: 252, endPoint x: 280, endPoint y: 198, distance: 106.0
click at [280, 198] on quentale-workspace at bounding box center [357, 133] width 714 height 266
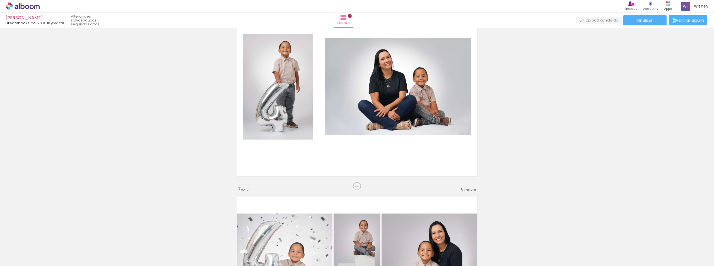
scroll to position [1032, 0]
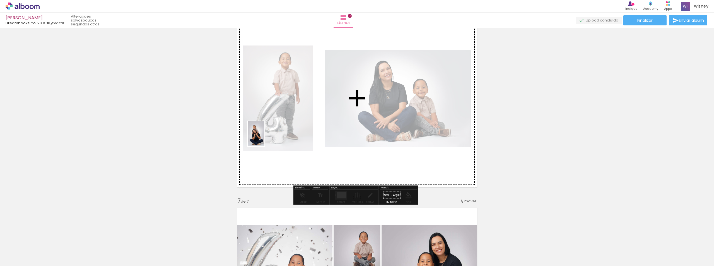
drag, startPoint x: 531, startPoint y: 254, endPoint x: 264, endPoint y: 137, distance: 291.4
click at [263, 135] on quentale-workspace at bounding box center [357, 133] width 714 height 266
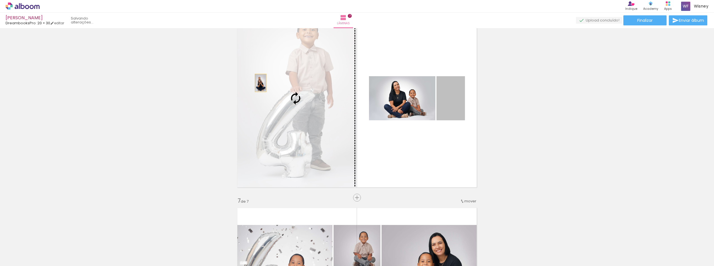
drag, startPoint x: 445, startPoint y: 109, endPoint x: 259, endPoint y: 83, distance: 188.3
click at [0, 0] on slot at bounding box center [0, 0] width 0 height 0
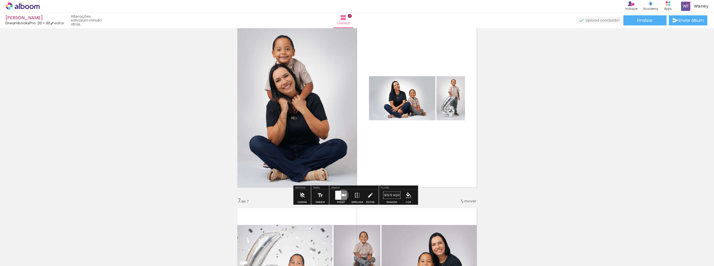
click at [342, 195] on div at bounding box center [343, 195] width 3 height 2
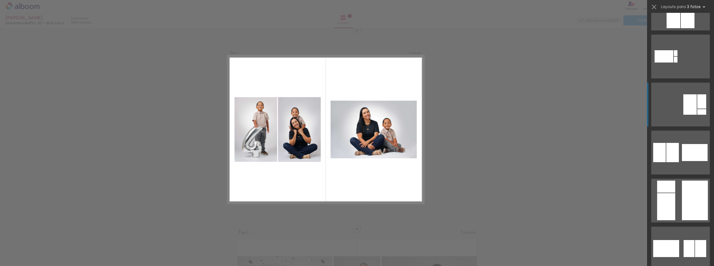
scroll to position [195, 0]
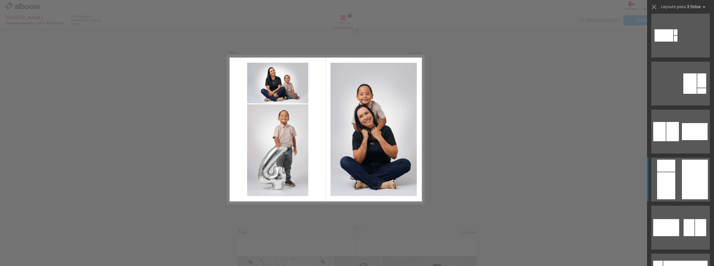
click at [686, 171] on div at bounding box center [695, 180] width 26 height 40
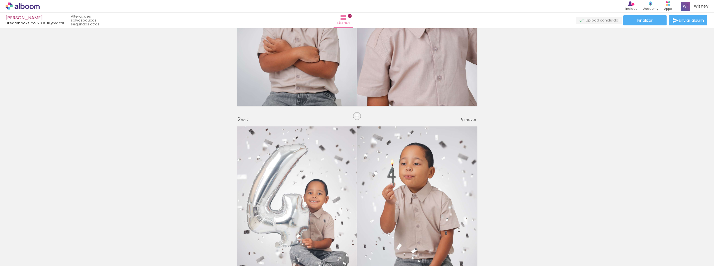
scroll to position [140, 0]
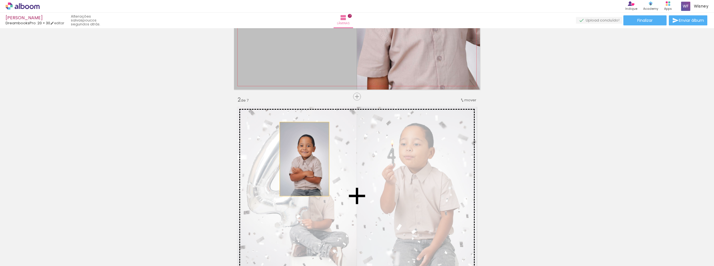
drag, startPoint x: 324, startPoint y: 61, endPoint x: 303, endPoint y: 159, distance: 100.3
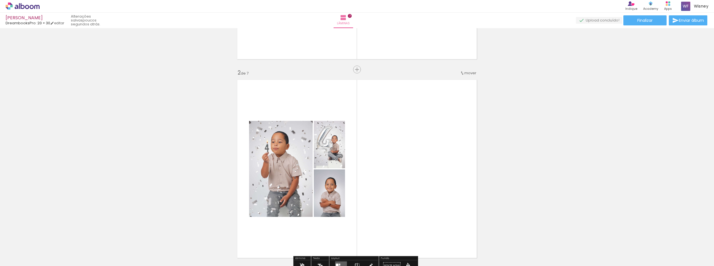
scroll to position [167, 0]
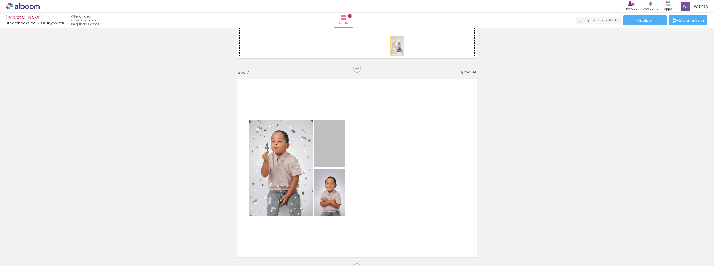
drag, startPoint x: 332, startPoint y: 161, endPoint x: 395, endPoint y: 46, distance: 131.0
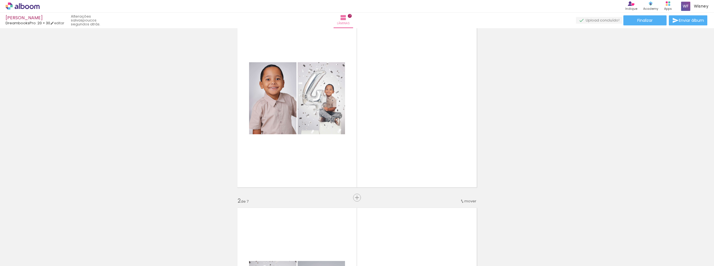
scroll to position [28, 0]
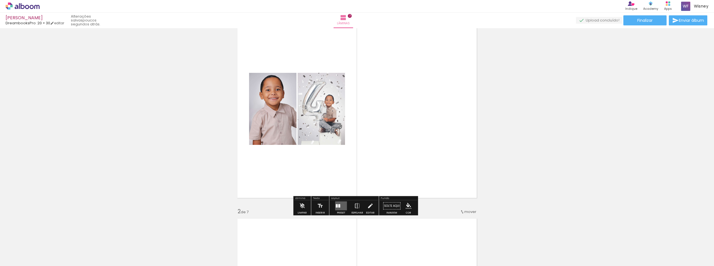
click at [336, 205] on div at bounding box center [337, 205] width 2 height 3
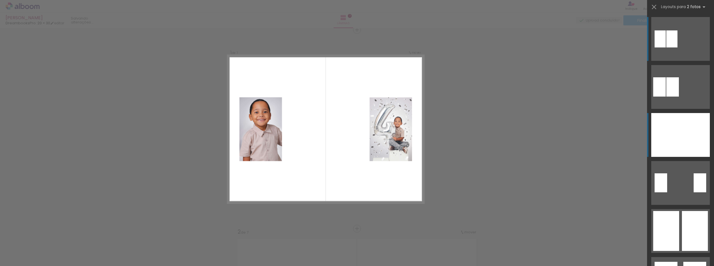
scroll to position [7, 0]
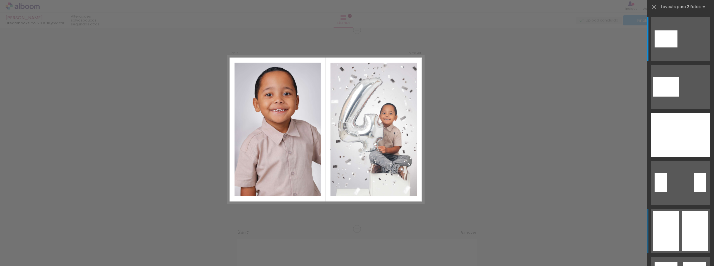
click at [674, 220] on div at bounding box center [667, 231] width 26 height 40
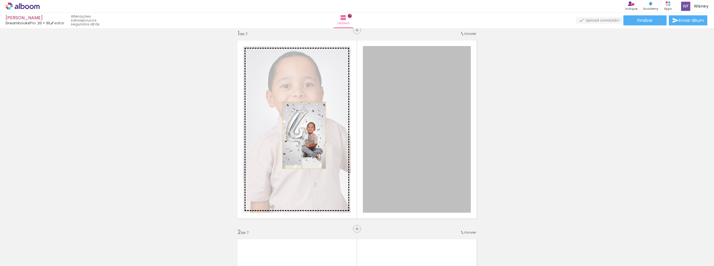
drag, startPoint x: 434, startPoint y: 149, endPoint x: 302, endPoint y: 135, distance: 132.4
click at [0, 0] on slot at bounding box center [0, 0] width 0 height 0
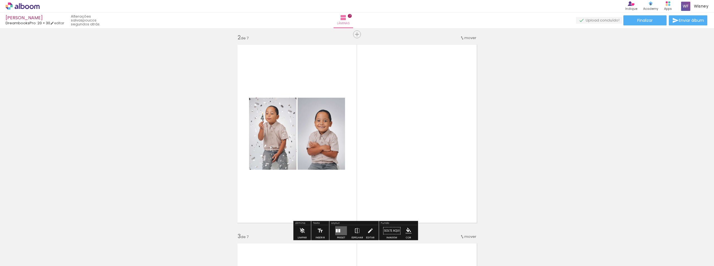
scroll to position [203, 0]
click at [342, 227] on quentale-layouter at bounding box center [341, 229] width 12 height 9
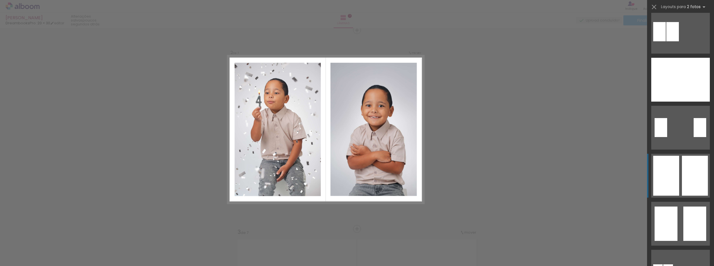
scroll to position [56, 0]
click at [680, 164] on quentale-layouter at bounding box center [681, 175] width 59 height 44
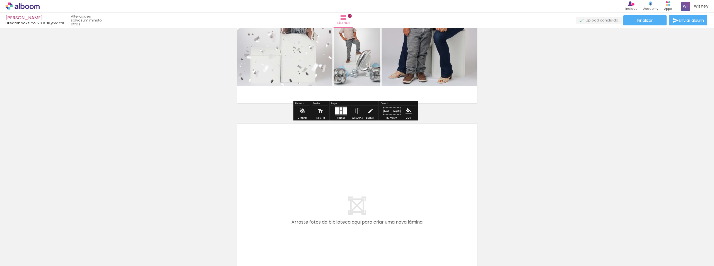
scroll to position [1322, 0]
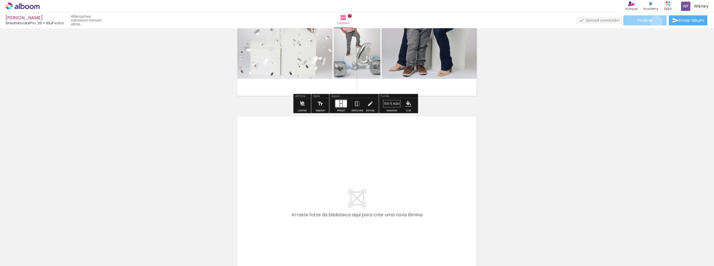
click at [655, 22] on paper-button "Finalizar" at bounding box center [645, 20] width 43 height 10
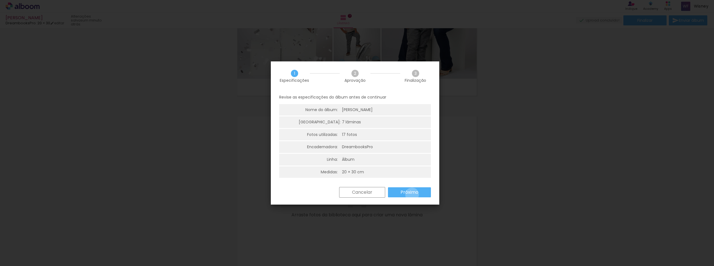
click at [0, 0] on slot "Próximo" at bounding box center [0, 0] width 0 height 0
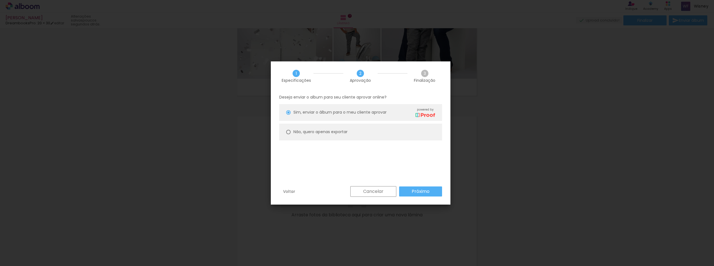
click at [0, 0] on slot "Não, quero apenas exportar" at bounding box center [0, 0] width 0 height 0
type paper-radio-button "on"
click at [0, 0] on slot "Próximo" at bounding box center [0, 0] width 0 height 0
type input "Alta, 300 DPI"
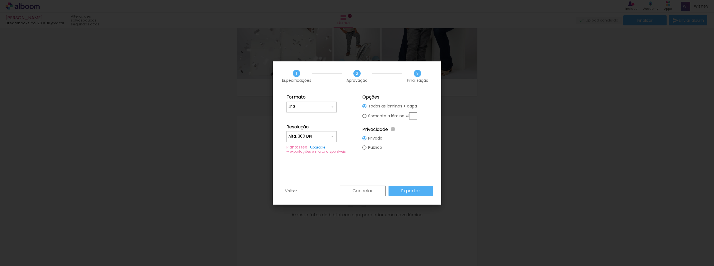
click at [314, 105] on input "JPG" at bounding box center [310, 107] width 42 height 6
click at [314, 105] on paper-item "JPG" at bounding box center [312, 105] width 50 height 11
click at [318, 109] on div at bounding box center [312, 109] width 46 height 1
click at [318, 117] on paper-item "PDF" at bounding box center [312, 117] width 50 height 11
type input "PDF"
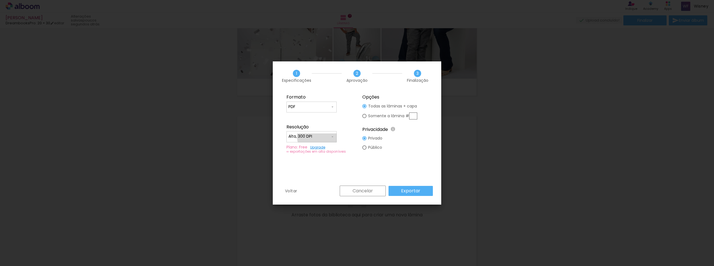
click at [318, 136] on input "Alta, 300 DPI" at bounding box center [310, 137] width 42 height 6
click at [323, 136] on paper-item "Alta, 300 DPI" at bounding box center [312, 135] width 50 height 11
click at [0, 0] on slot "Exportar" at bounding box center [0, 0] width 0 height 0
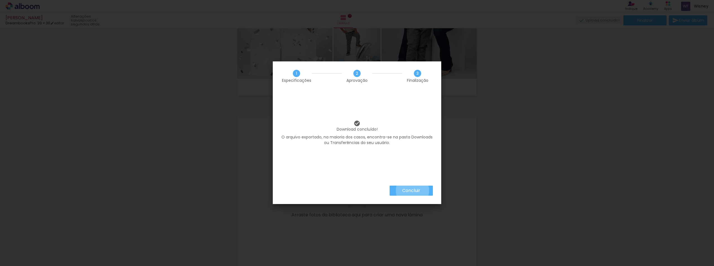
click at [0, 0] on slot "Concluir" at bounding box center [0, 0] width 0 height 0
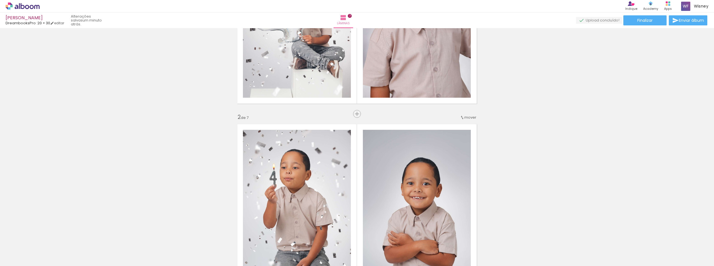
scroll to position [0, 0]
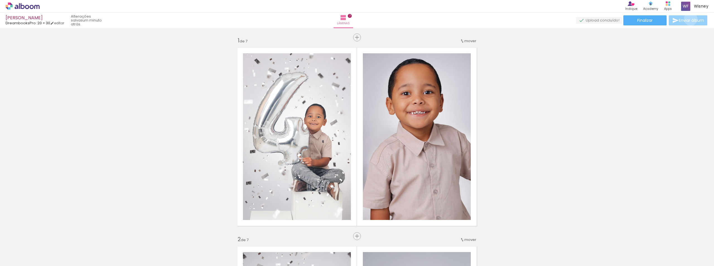
click at [690, 19] on span "Enviar álbum" at bounding box center [691, 20] width 25 height 4
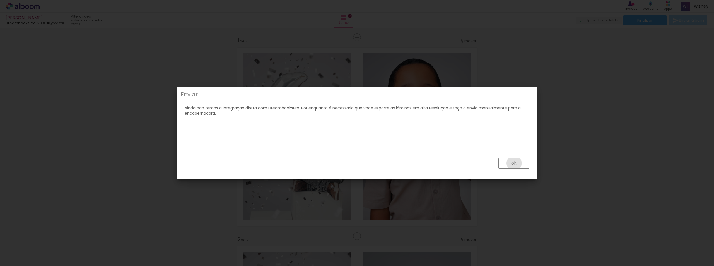
click at [0, 0] on slot "ok" at bounding box center [0, 0] width 0 height 0
